Goal: Task Accomplishment & Management: Use online tool/utility

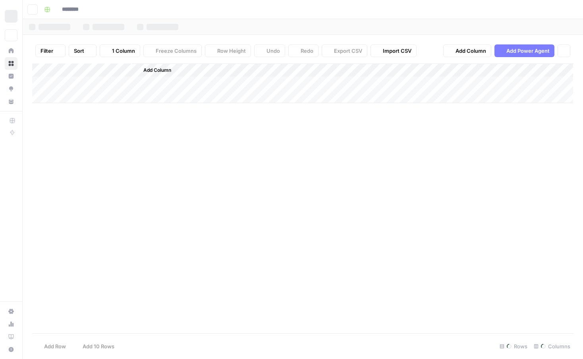
type input "**********"
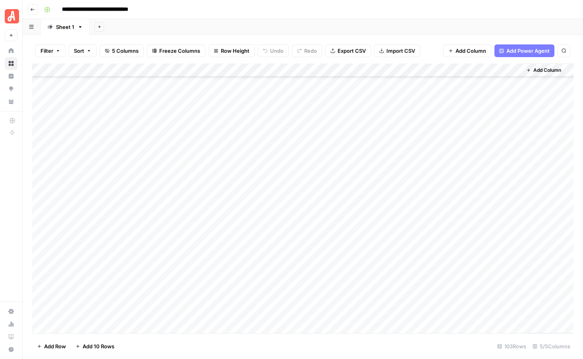
scroll to position [1147, 0]
click at [371, 164] on div "Add Column" at bounding box center [302, 199] width 541 height 270
click at [370, 179] on div "Add Column" at bounding box center [302, 199] width 541 height 270
click at [371, 191] on div "Add Column" at bounding box center [302, 199] width 541 height 270
click at [371, 205] on div "Add Column" at bounding box center [302, 199] width 541 height 270
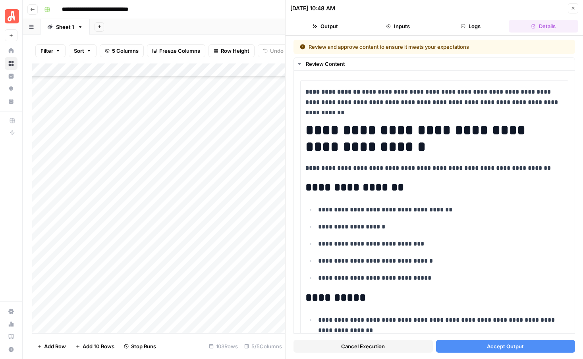
click at [573, 11] on button "Close" at bounding box center [573, 8] width 10 height 10
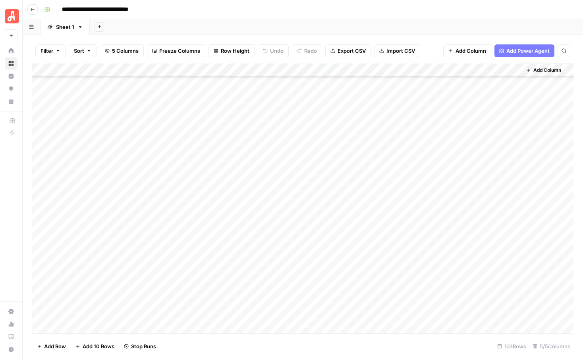
click at [370, 206] on div "Add Column" at bounding box center [302, 199] width 541 height 270
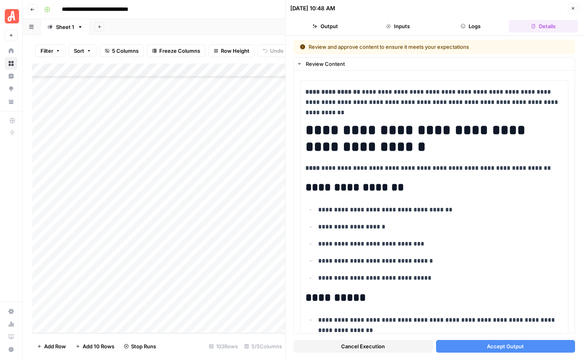
click at [345, 350] on span "Cancel Execution" at bounding box center [363, 347] width 44 height 8
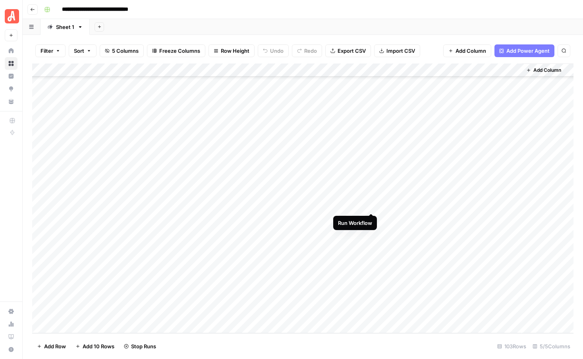
click at [371, 205] on div "Add Column" at bounding box center [302, 199] width 541 height 270
click at [370, 164] on div "Add Column" at bounding box center [302, 199] width 541 height 270
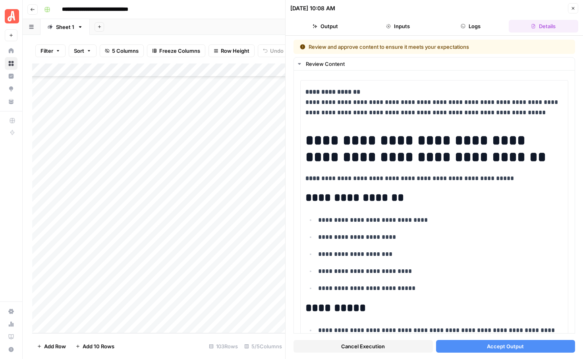
click at [492, 344] on span "Accept Output" at bounding box center [505, 347] width 37 height 8
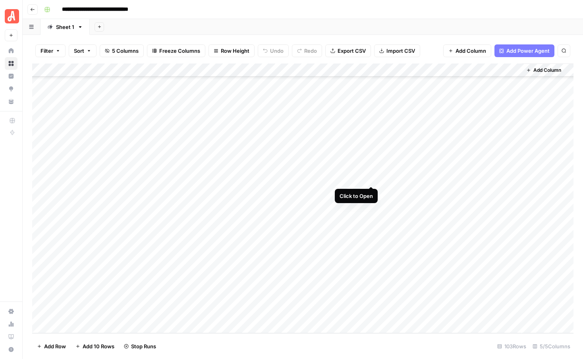
click at [369, 178] on div "Add Column" at bounding box center [302, 199] width 541 height 270
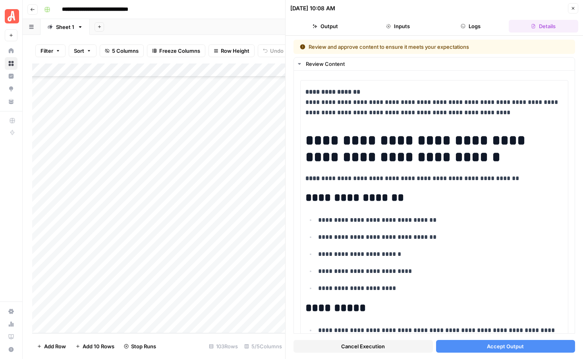
click at [490, 348] on span "Accept Output" at bounding box center [505, 347] width 37 height 8
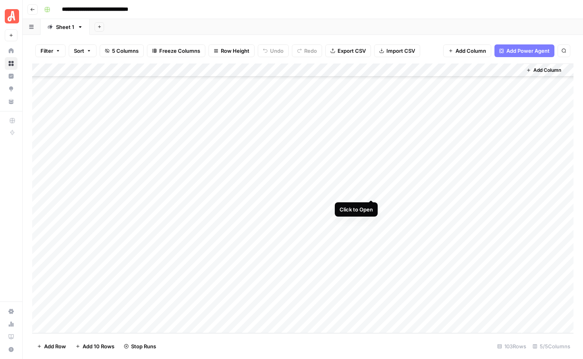
click at [373, 193] on div "Add Column" at bounding box center [302, 199] width 541 height 270
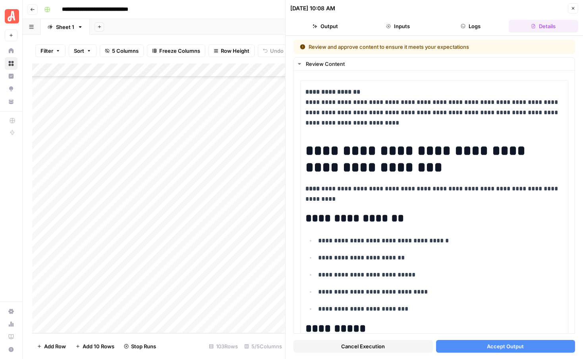
click at [489, 344] on span "Accept Output" at bounding box center [505, 347] width 37 height 8
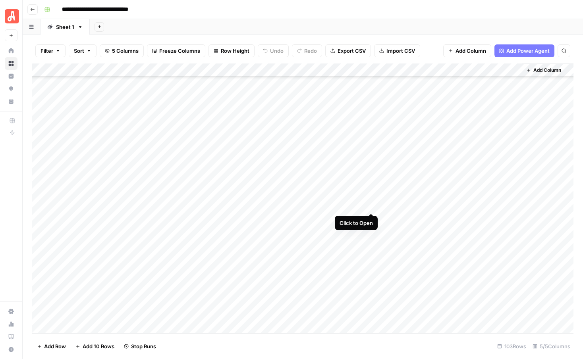
click at [372, 203] on div "Add Column" at bounding box center [302, 199] width 541 height 270
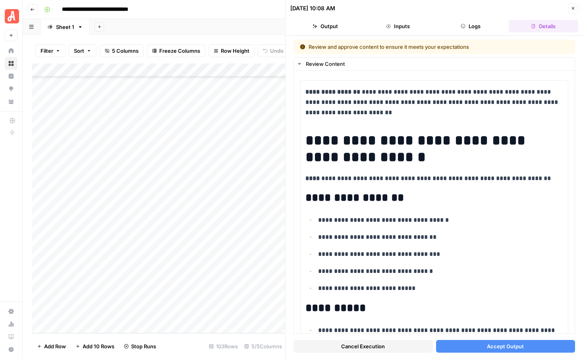
click at [497, 349] on span "Accept Output" at bounding box center [505, 347] width 37 height 8
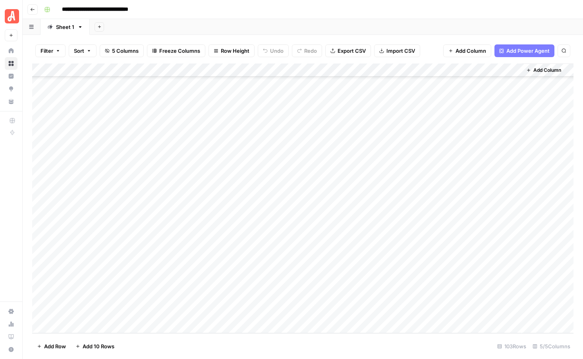
click at [442, 203] on div "Add Column" at bounding box center [302, 199] width 541 height 270
click at [442, 224] on div "Add Column" at bounding box center [302, 199] width 541 height 270
click at [443, 206] on div "Add Column" at bounding box center [302, 199] width 541 height 270
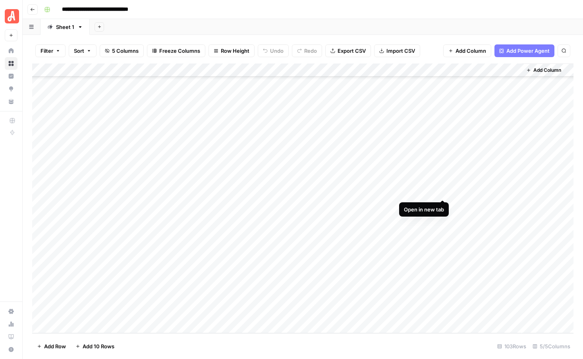
click at [442, 193] on div "Add Column" at bounding box center [302, 199] width 541 height 270
click at [461, 203] on div "Add Column" at bounding box center [302, 199] width 541 height 270
click at [441, 205] on div "Add Column" at bounding box center [302, 199] width 541 height 270
click at [439, 191] on div "Add Column" at bounding box center [302, 199] width 541 height 270
click at [444, 176] on div "Add Column" at bounding box center [302, 199] width 541 height 270
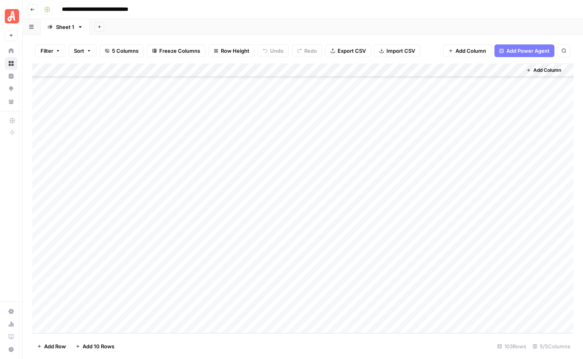
click at [469, 205] on div "Add Column" at bounding box center [302, 199] width 541 height 270
click at [515, 207] on div "Add Column" at bounding box center [302, 199] width 541 height 270
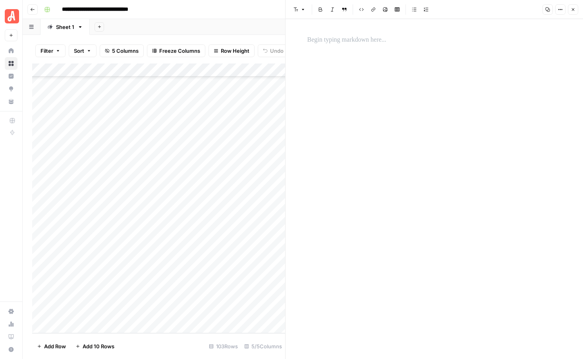
click at [365, 50] on div at bounding box center [435, 189] width 264 height 340
click at [337, 33] on div at bounding box center [435, 40] width 264 height 17
click at [362, 41] on p "**********" at bounding box center [434, 40] width 254 height 10
click at [326, 52] on p at bounding box center [434, 57] width 254 height 10
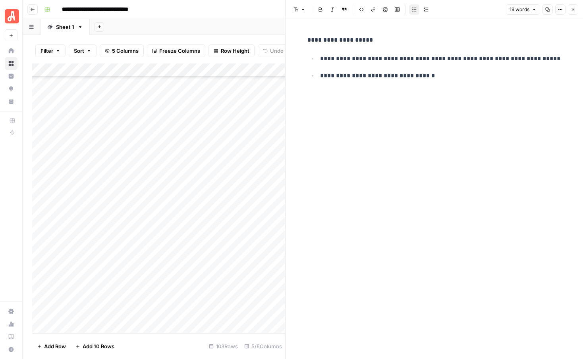
click at [572, 14] on button "Close" at bounding box center [573, 9] width 10 height 10
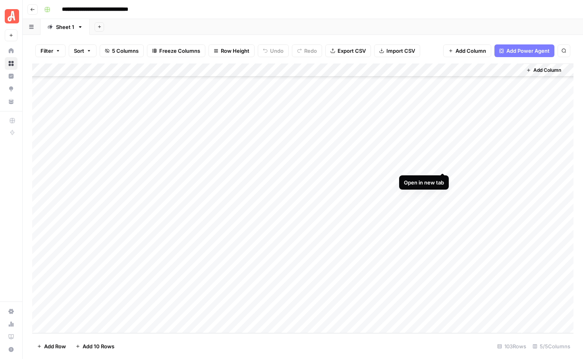
click at [441, 164] on div "Add Column" at bounding box center [302, 199] width 541 height 270
click at [505, 204] on div "Add Column" at bounding box center [302, 199] width 541 height 270
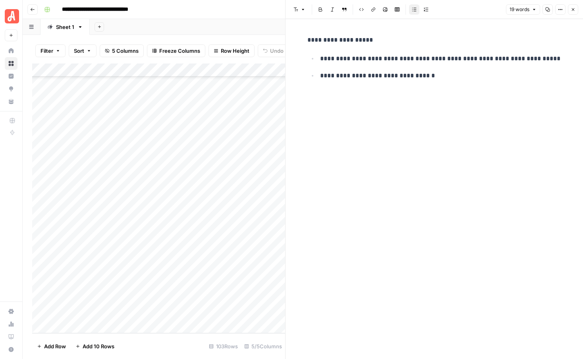
click at [429, 77] on p "**********" at bounding box center [440, 76] width 241 height 10
click at [214, 18] on header "**********" at bounding box center [303, 9] width 560 height 19
click at [572, 8] on icon "button" at bounding box center [573, 9] width 5 height 5
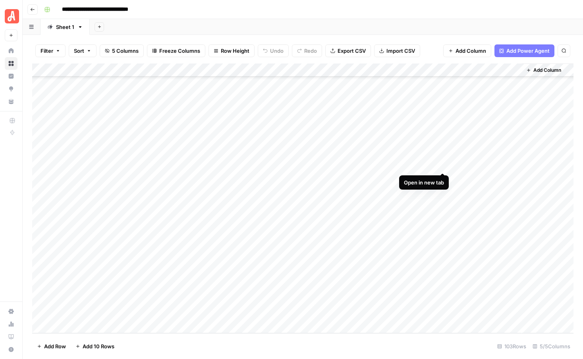
click at [443, 162] on div "Add Column" at bounding box center [302, 199] width 541 height 270
click at [504, 206] on div "Add Column" at bounding box center [302, 199] width 541 height 270
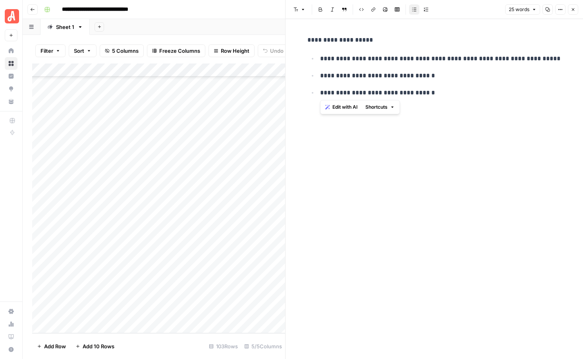
drag, startPoint x: 430, startPoint y: 94, endPoint x: 320, endPoint y: 92, distance: 110.8
click at [320, 92] on p "**********" at bounding box center [440, 93] width 241 height 10
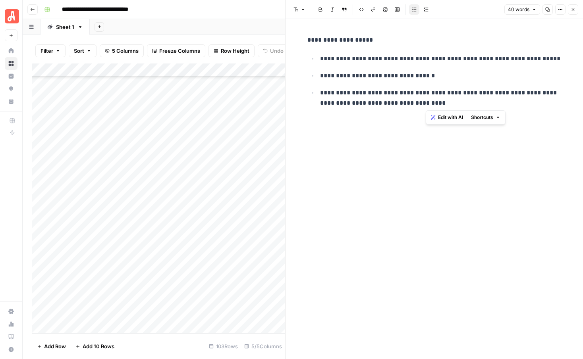
drag, startPoint x: 431, startPoint y: 106, endPoint x: 491, endPoint y: 93, distance: 61.5
click at [491, 93] on p "**********" at bounding box center [440, 98] width 241 height 21
click at [574, 6] on button "Close" at bounding box center [573, 9] width 10 height 10
